Goal: Transaction & Acquisition: Purchase product/service

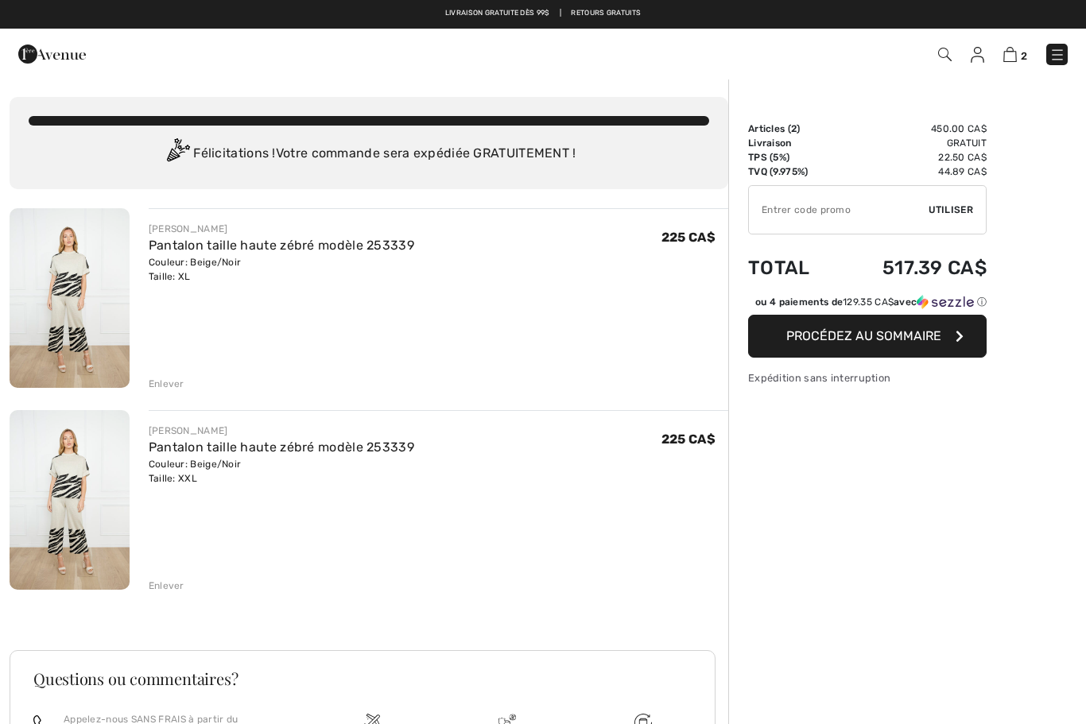
click at [894, 343] on span "Procédez au sommaire" at bounding box center [863, 335] width 155 height 15
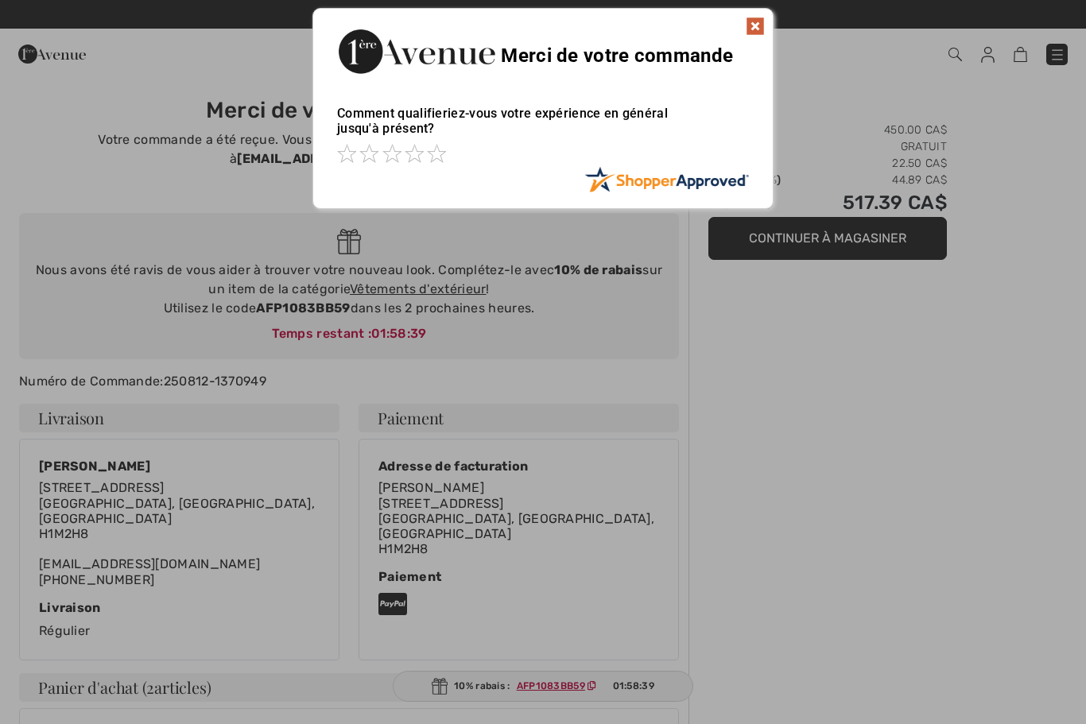
click at [758, 23] on img at bounding box center [755, 26] width 19 height 19
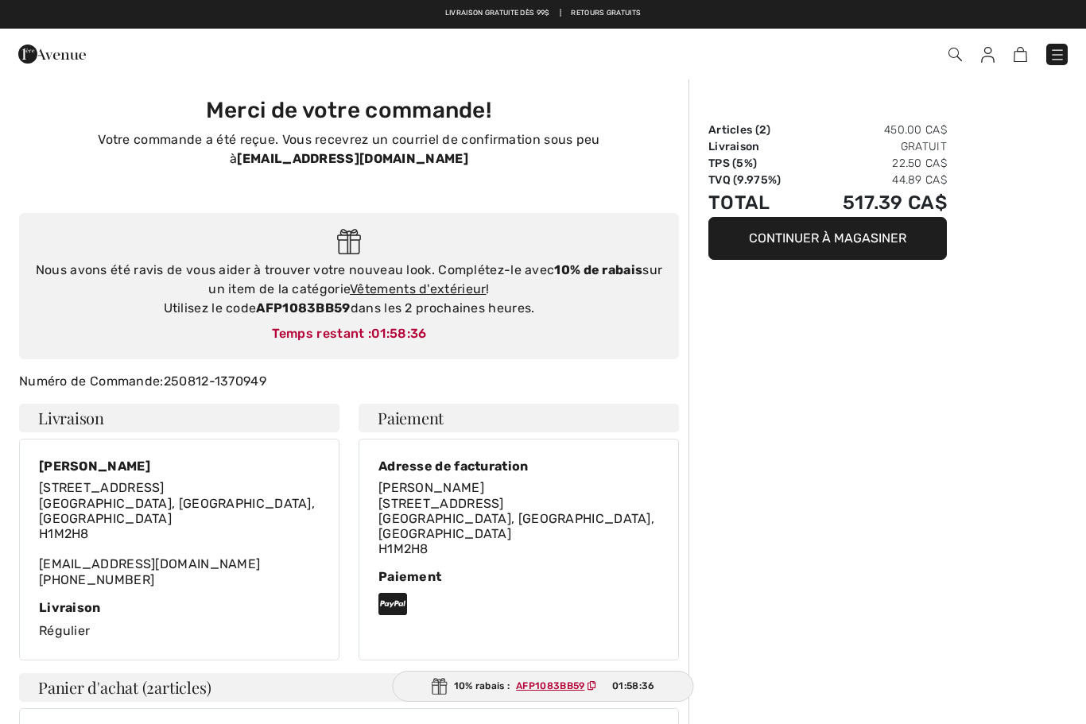
click at [1060, 50] on img at bounding box center [1057, 55] width 16 height 16
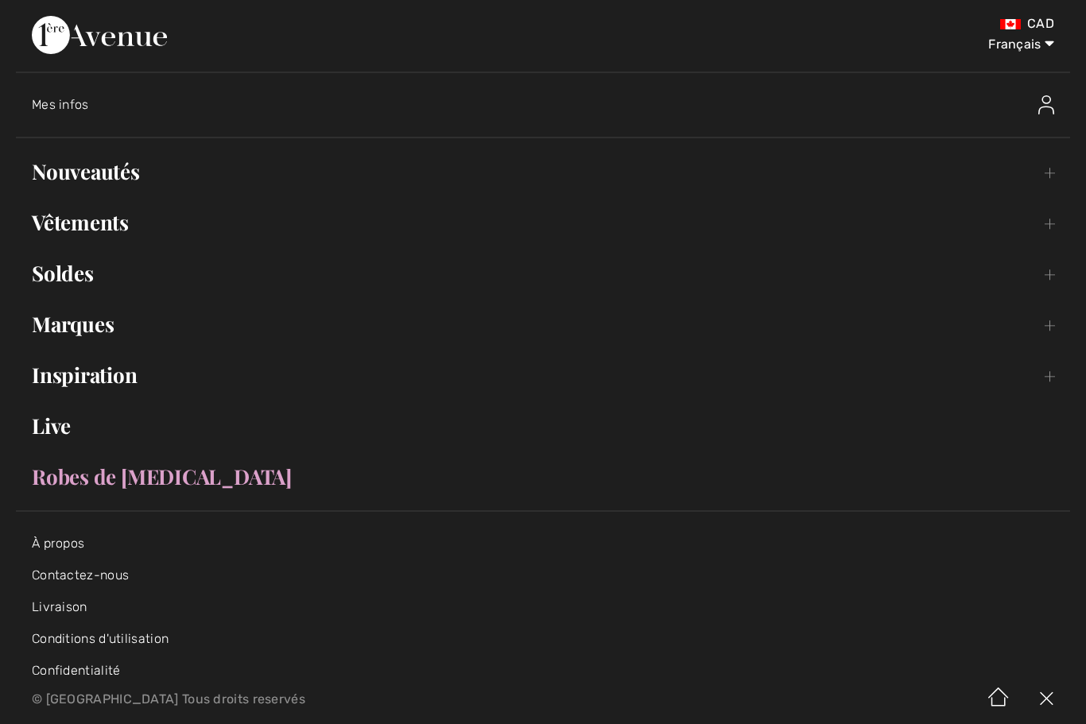
click at [1047, 108] on img at bounding box center [1046, 104] width 16 height 19
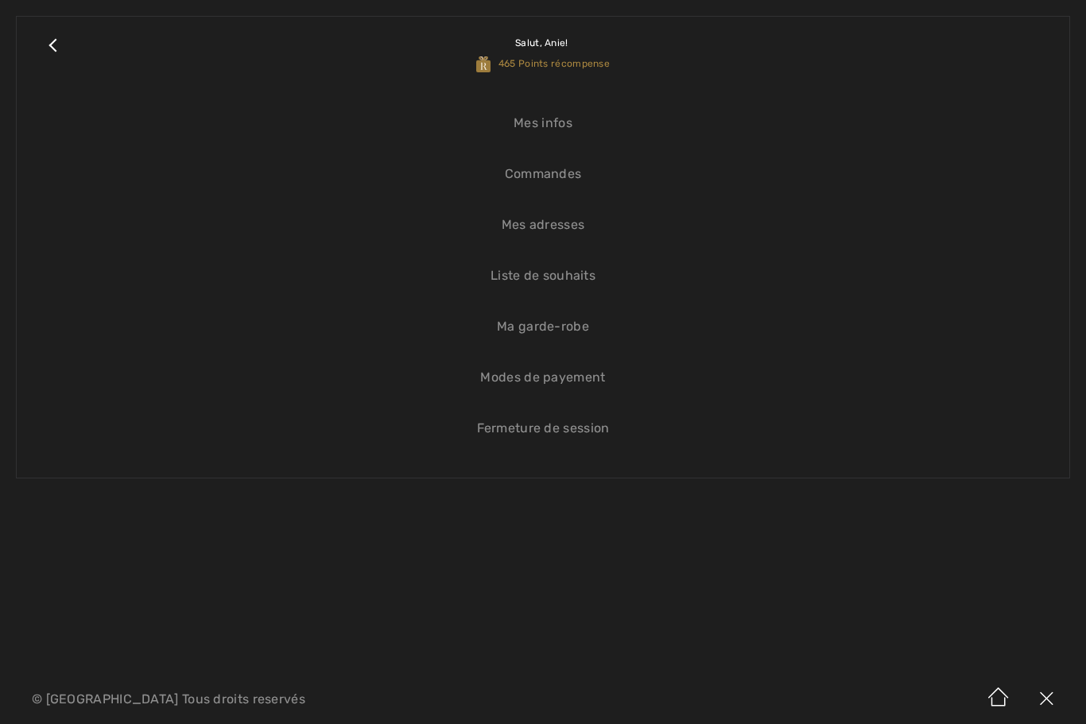
click at [577, 268] on link "Liste de souhaits" at bounding box center [543, 275] width 1021 height 35
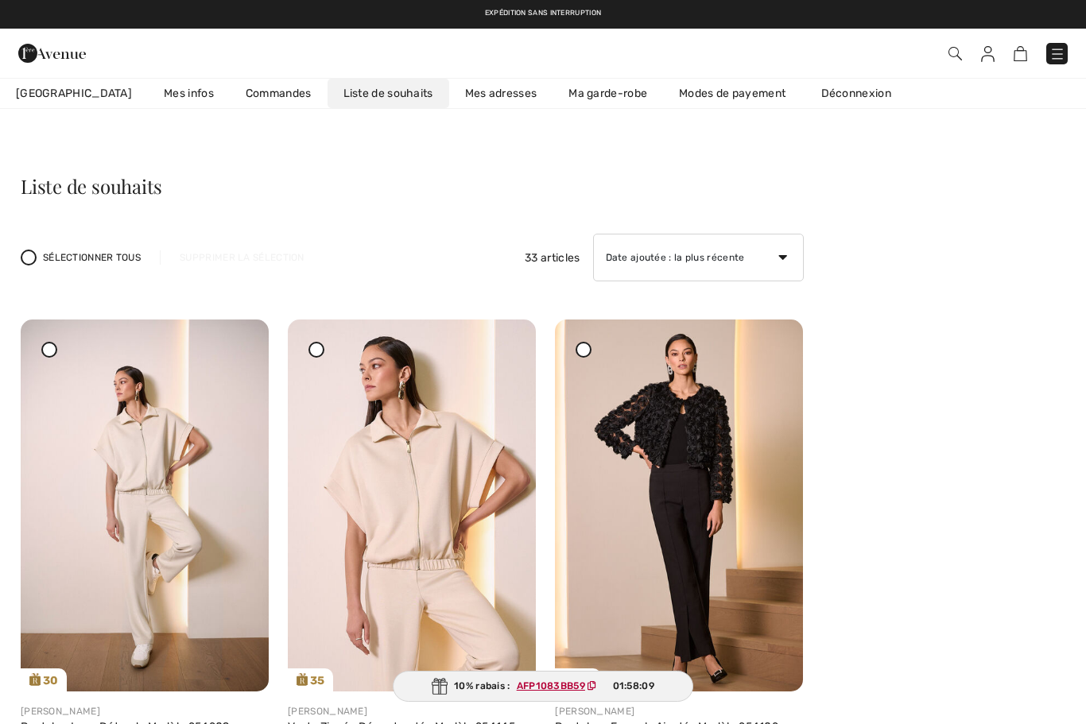
click at [1060, 48] on img at bounding box center [1057, 54] width 16 height 16
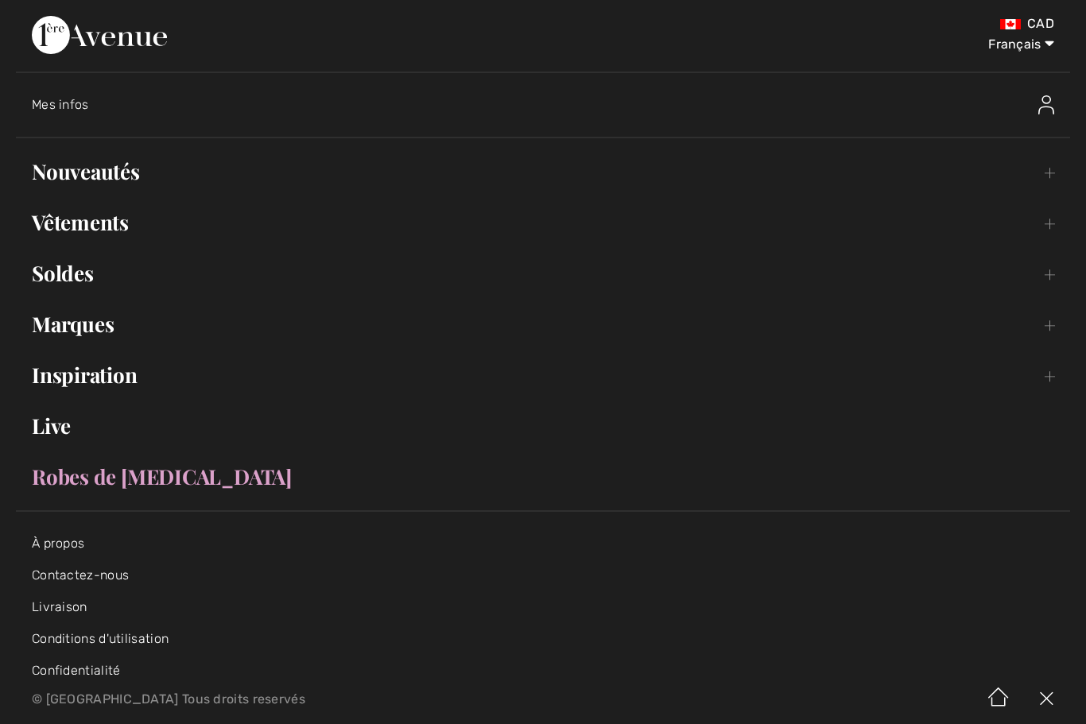
click at [123, 178] on link "Nouveautés Toggle submenu" at bounding box center [543, 171] width 1054 height 35
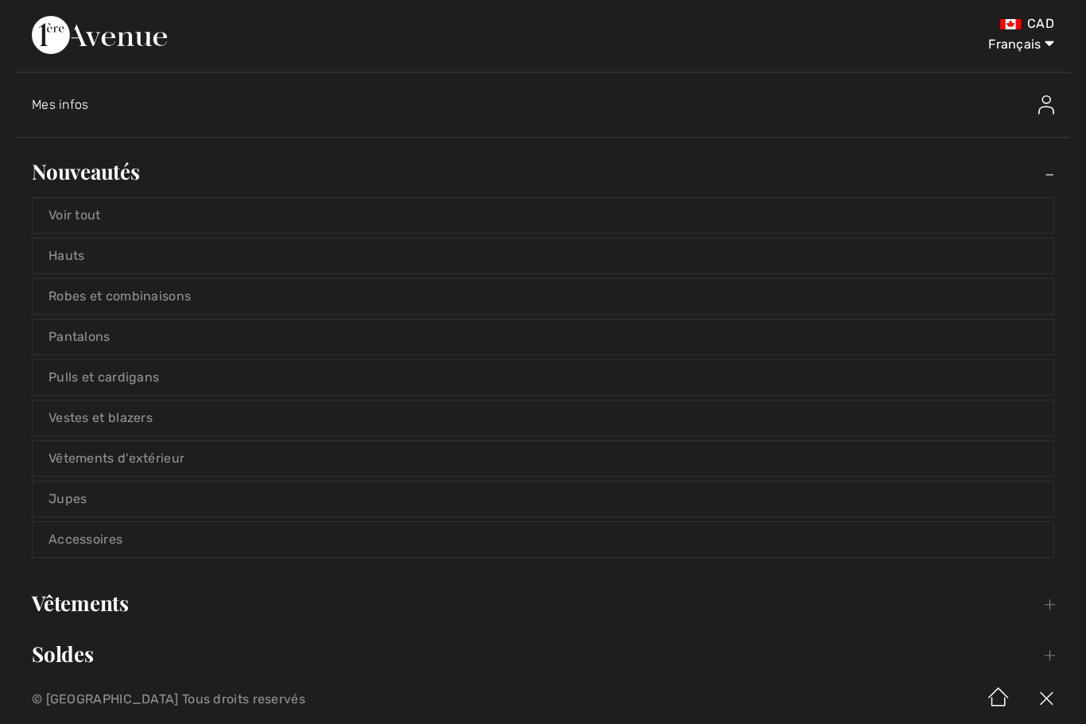
click at [196, 262] on link "Hauts" at bounding box center [543, 255] width 1021 height 35
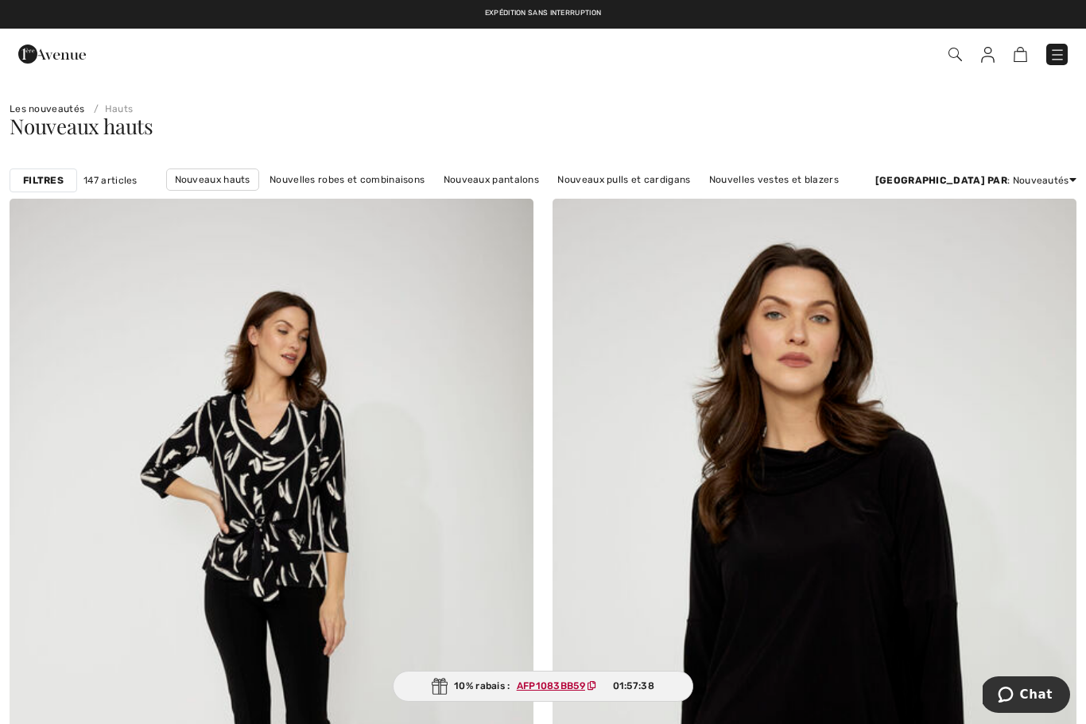
click at [52, 185] on strong "Filtres" at bounding box center [43, 180] width 41 height 14
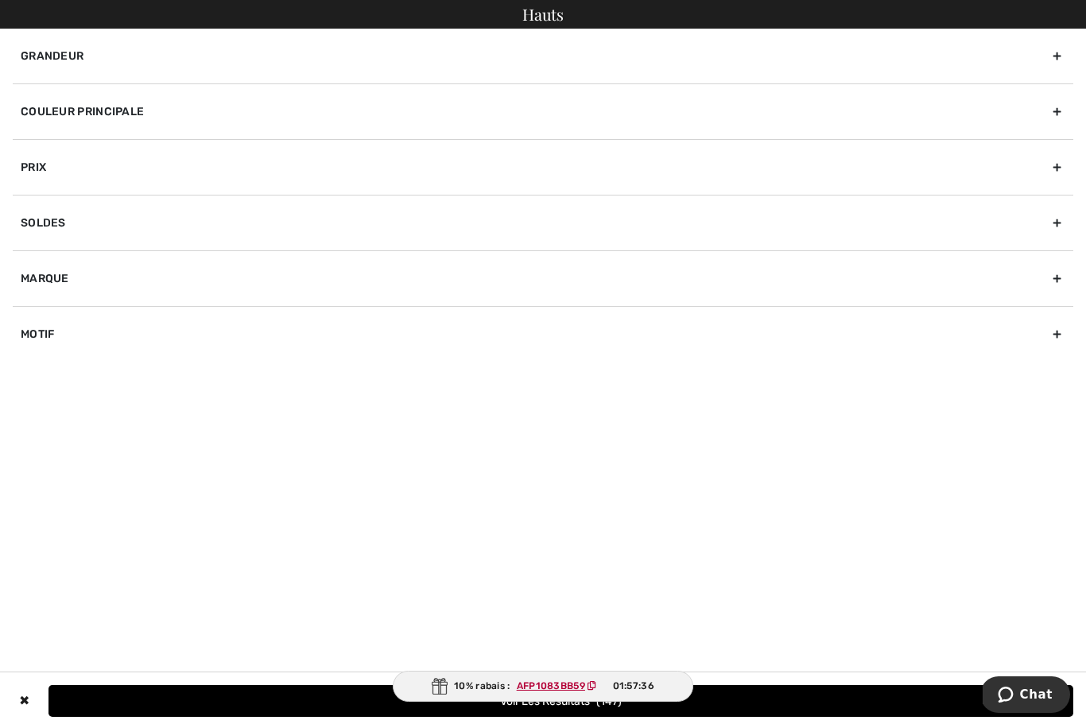
click at [135, 285] on div "Marque" at bounding box center [543, 278] width 1060 height 56
click at [38, 312] on label "[PERSON_NAME]" at bounding box center [547, 313] width 1052 height 14
click at [33, 312] on input"] "[PERSON_NAME]" at bounding box center [27, 314] width 12 height 12
checkbox input"] "true"
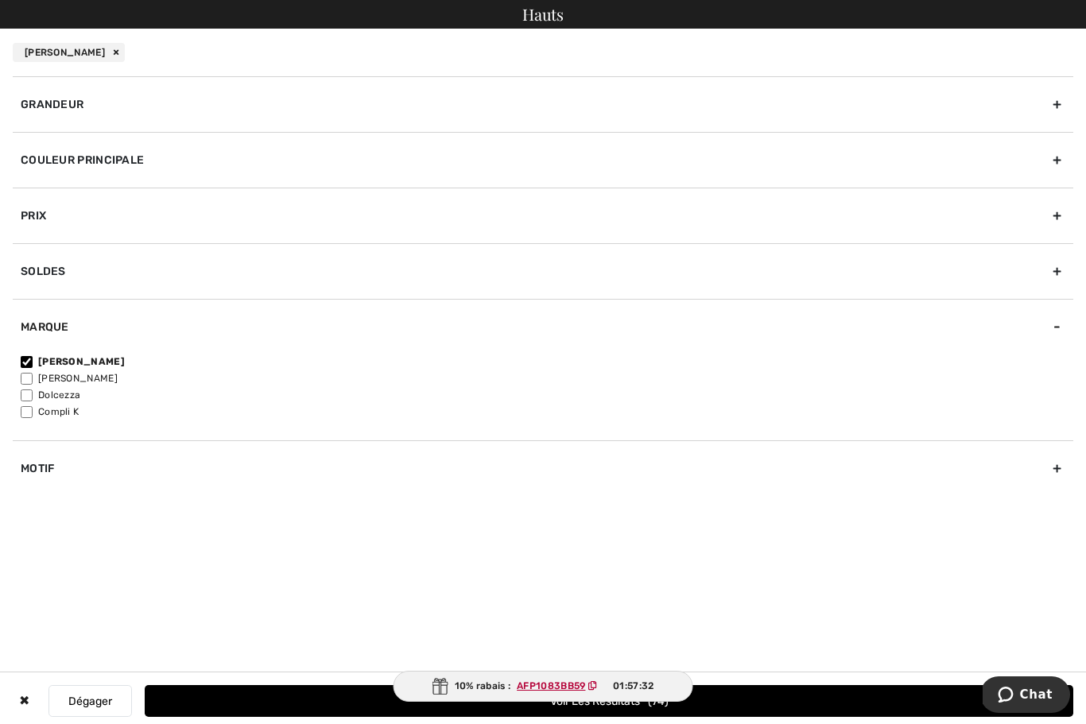
scroll to position [97, 0]
click at [843, 717] on button "Voir les resultats 74" at bounding box center [609, 701] width 928 height 32
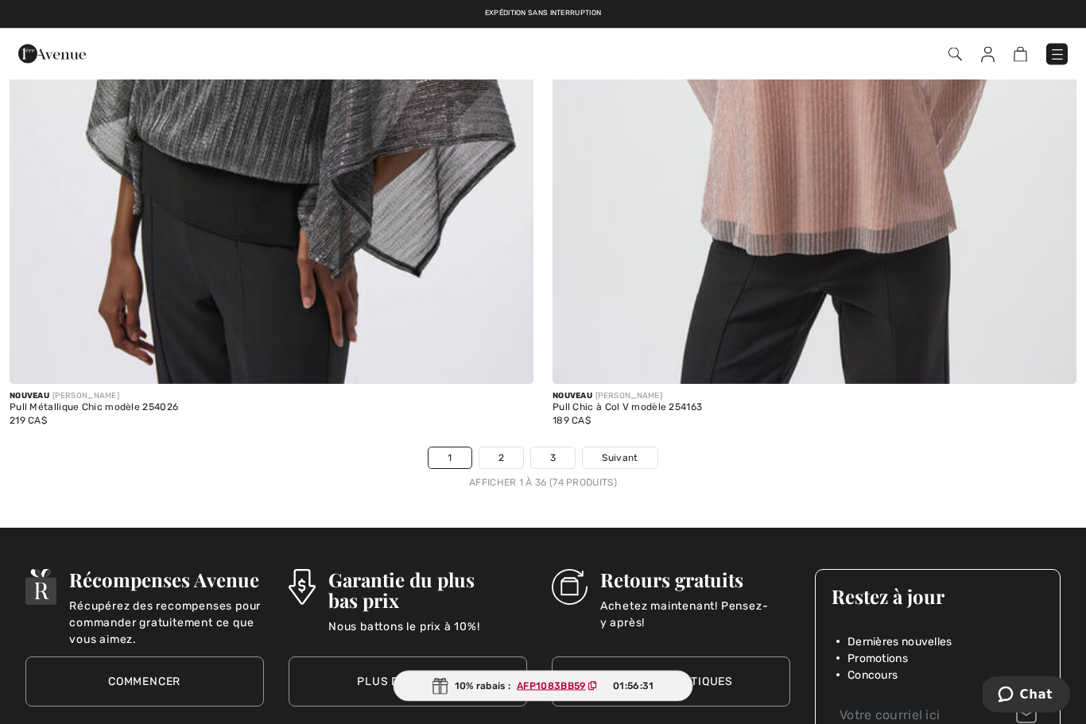
scroll to position [15309, 0]
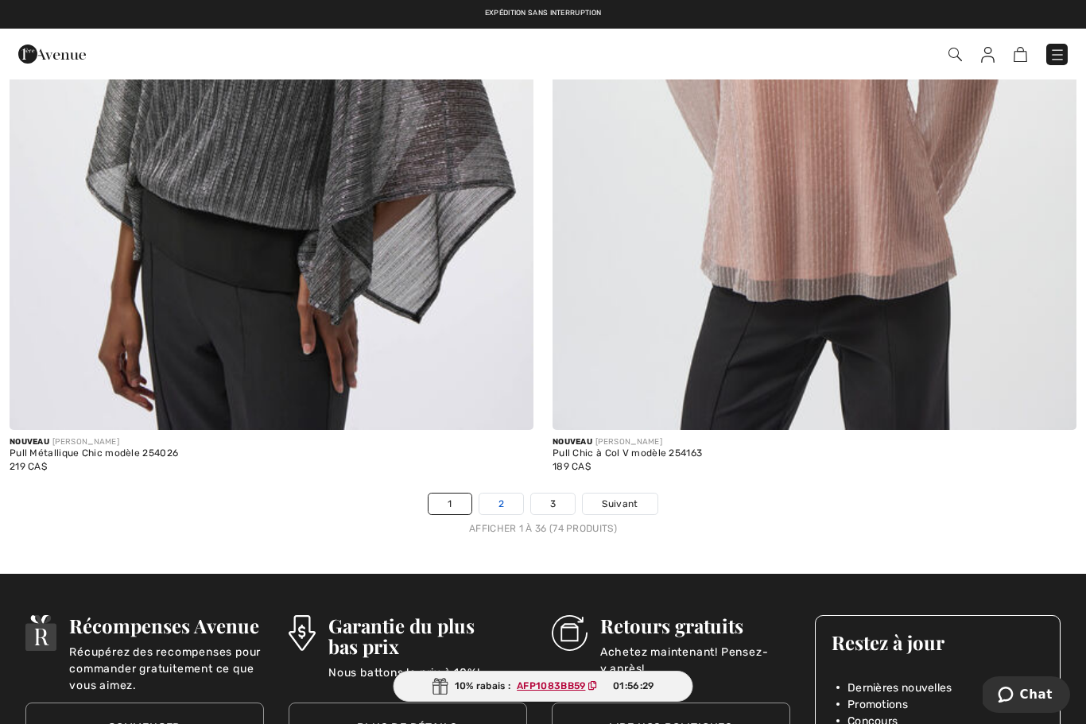
click at [502, 499] on link "2" at bounding box center [501, 504] width 44 height 21
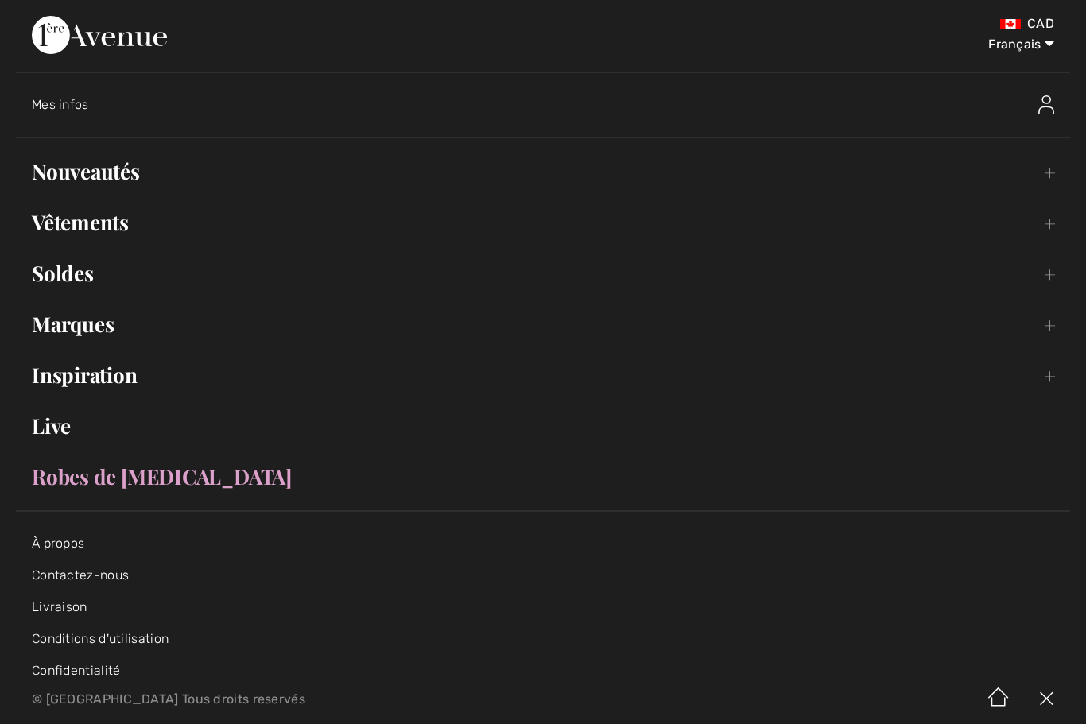
click at [118, 177] on link "Nouveautés Toggle submenu" at bounding box center [543, 171] width 1054 height 35
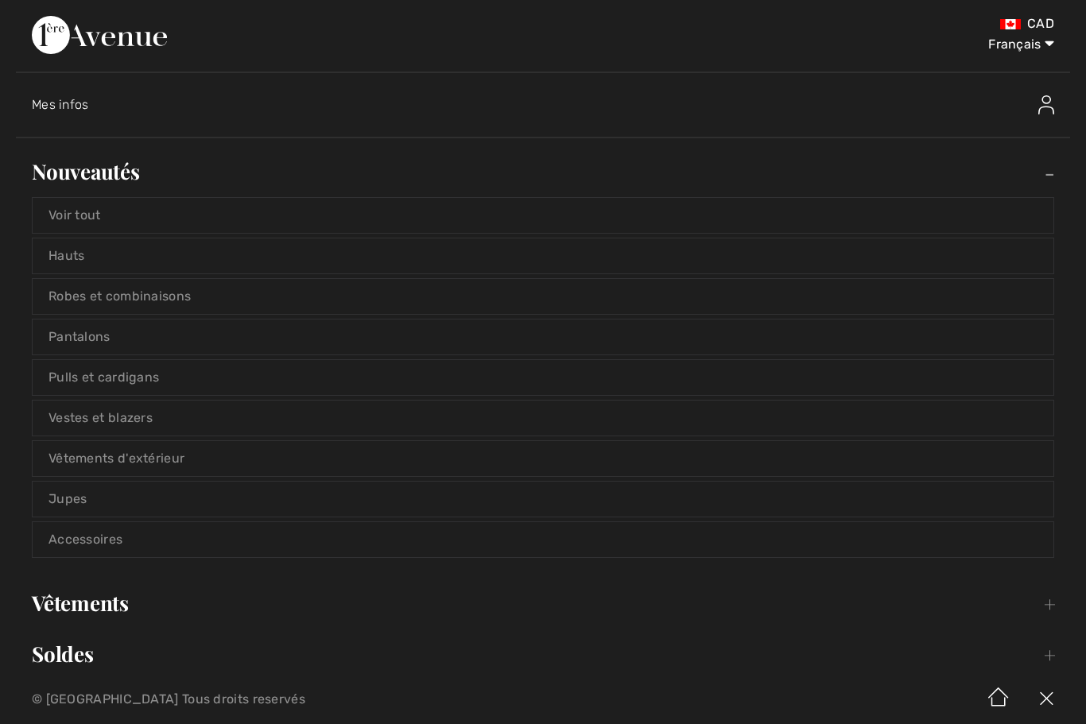
click at [163, 422] on link "Vestes et blazers" at bounding box center [543, 418] width 1021 height 35
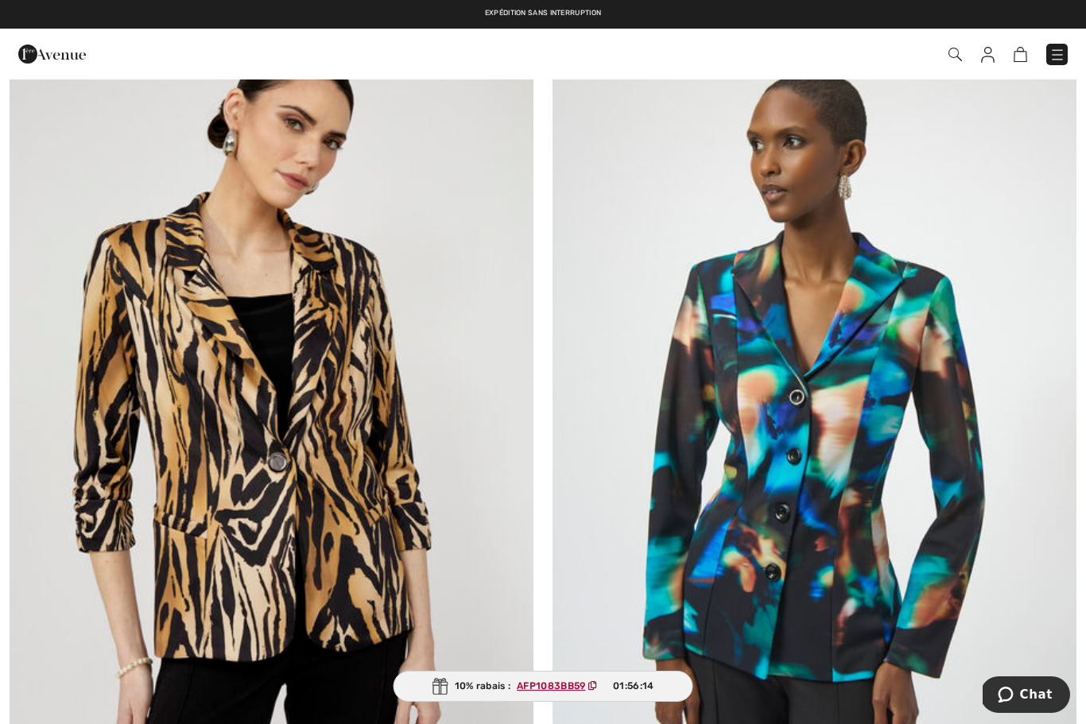
scroll to position [180, 0]
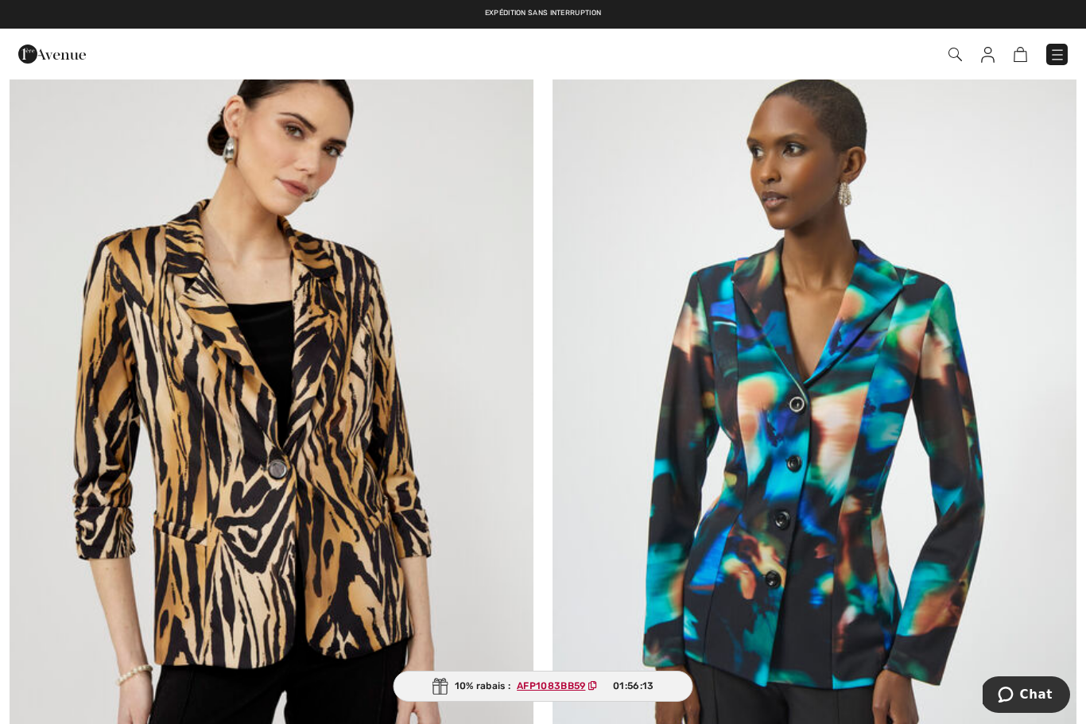
click at [886, 504] on img at bounding box center [814, 411] width 524 height 786
click at [872, 464] on img at bounding box center [814, 411] width 524 height 786
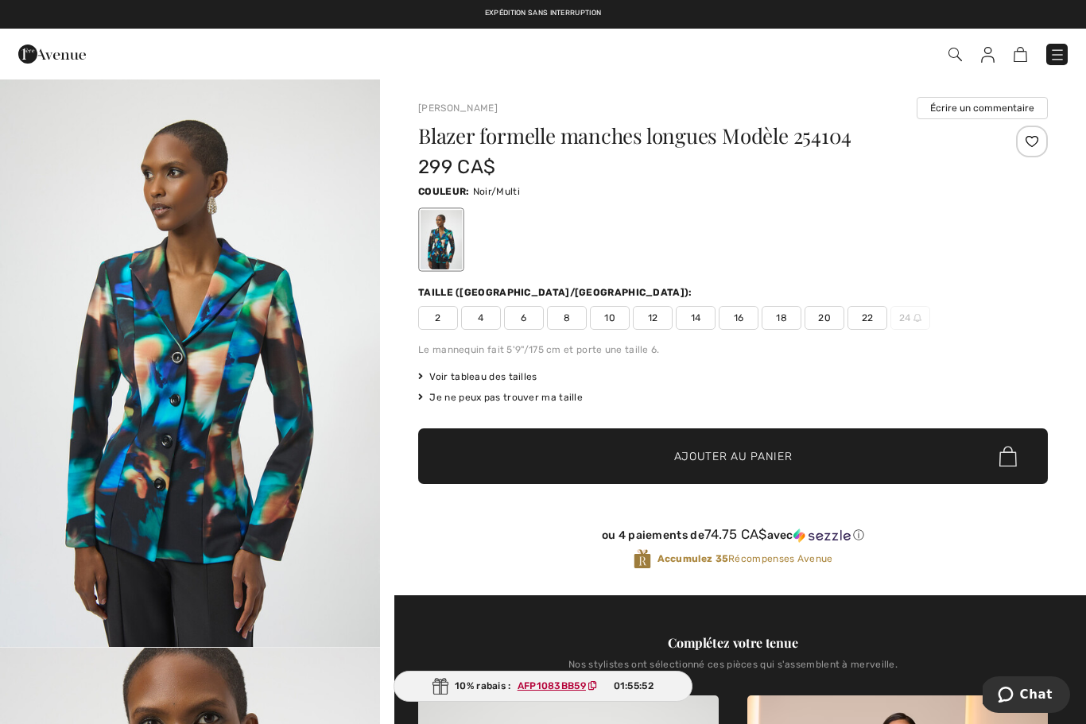
click at [1063, 51] on img at bounding box center [1057, 55] width 16 height 16
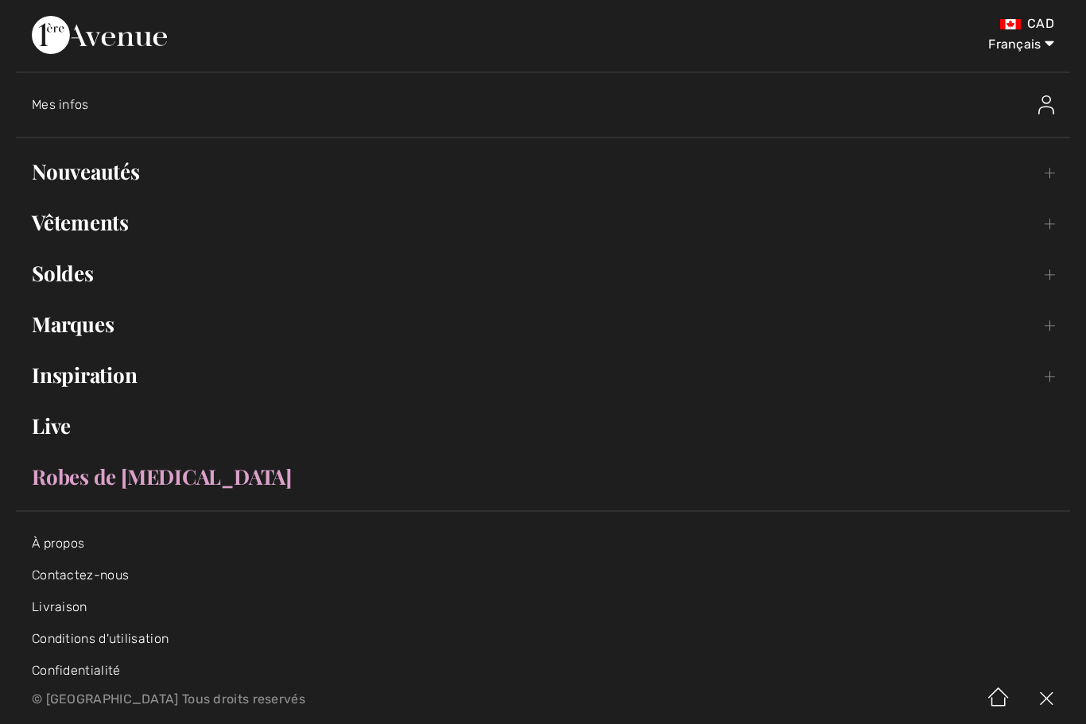
click at [122, 174] on link "Nouveautés Toggle submenu" at bounding box center [543, 171] width 1054 height 35
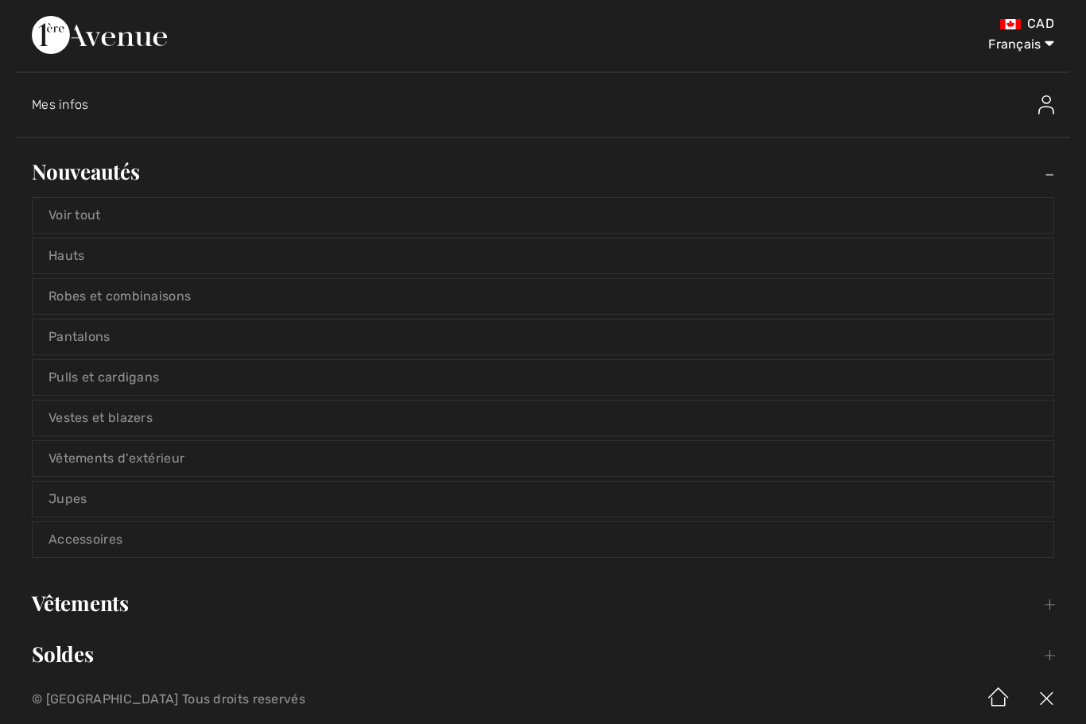
click at [193, 218] on link "Voir tout" at bounding box center [543, 215] width 1021 height 35
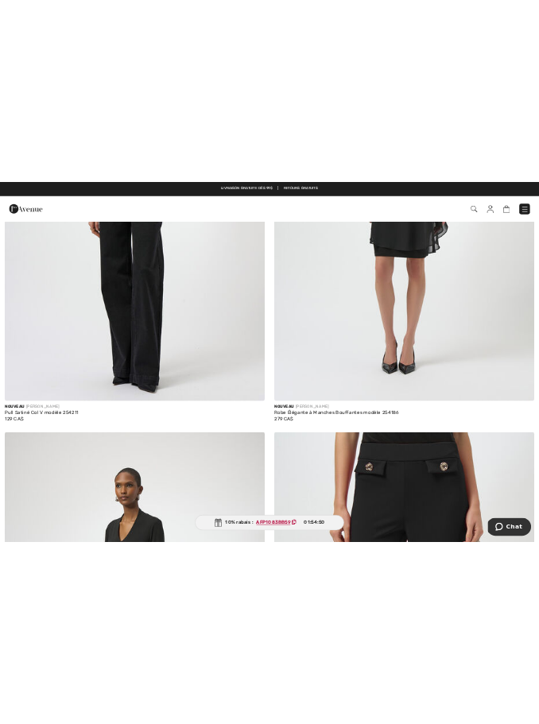
scroll to position [4756, 0]
